Goal: Find contact information: Find contact information

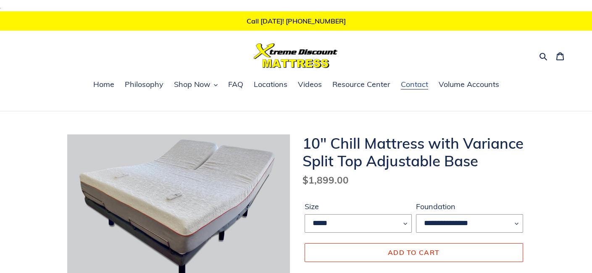
click at [409, 83] on span "Contact" at bounding box center [413, 84] width 27 height 10
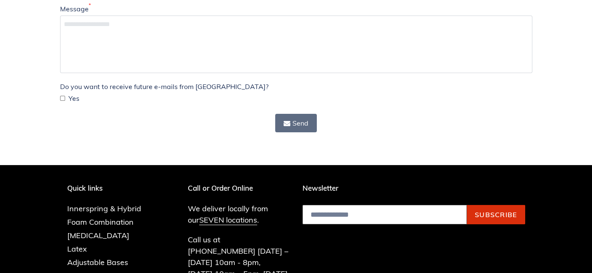
scroll to position [210, 0]
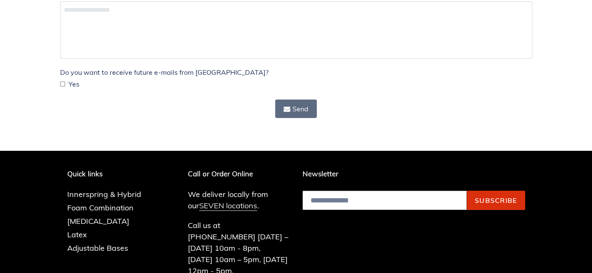
click at [216, 205] on link "SEVEN locations" at bounding box center [228, 206] width 58 height 10
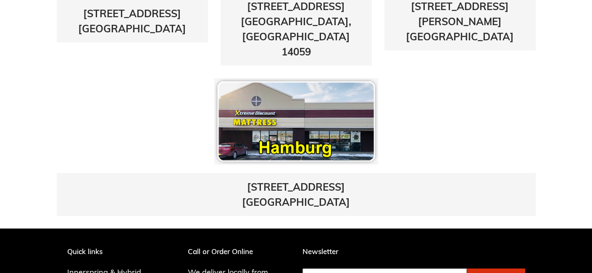
scroll to position [546, 0]
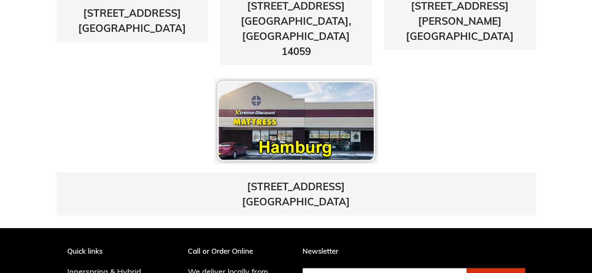
drag, startPoint x: 90, startPoint y: 150, endPoint x: 80, endPoint y: 148, distance: 10.0
